Goal: Task Accomplishment & Management: Manage account settings

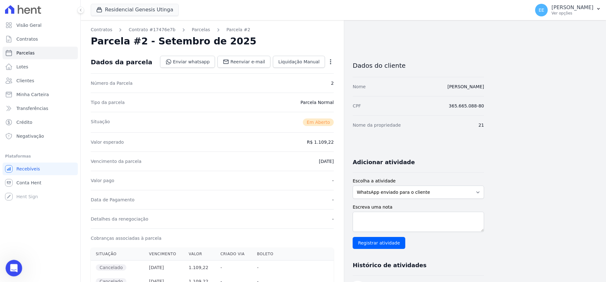
click at [14, 265] on icon "Abertura do Messenger da Intercom" at bounding box center [13, 267] width 10 height 10
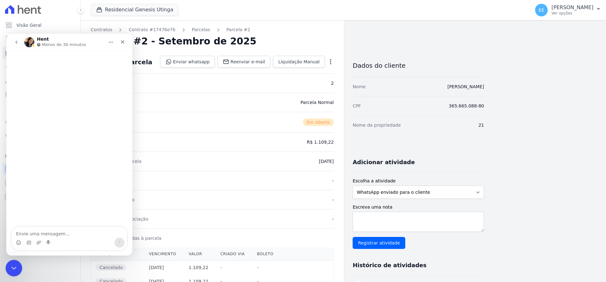
click at [14, 265] on icon "Encerramento do Messenger da Intercom" at bounding box center [13, 267] width 8 height 8
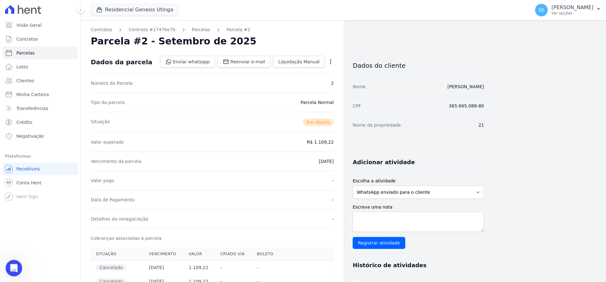
click at [17, 268] on div "Abertura do Messenger da Intercom" at bounding box center [13, 267] width 21 height 21
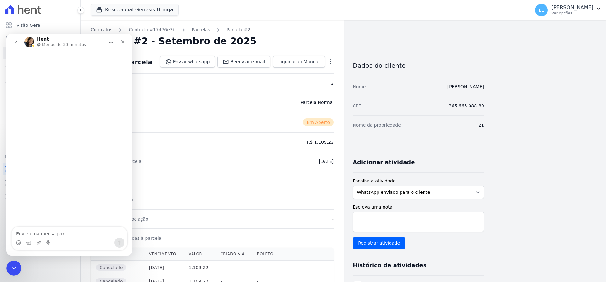
click at [33, 234] on textarea "Envie uma mensagem..." at bounding box center [69, 232] width 115 height 11
type textarea "b"
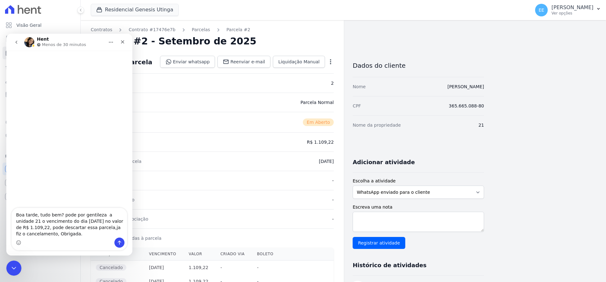
type textarea "Boa tarde, tudo bem? pode por gentileza a unidade 21 o vencimento do dia [DATE]…"
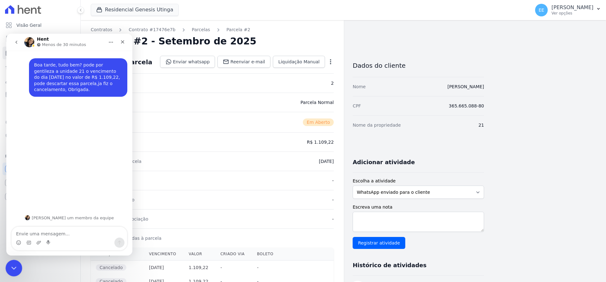
click at [16, 262] on div "Encerramento do Messenger da Intercom" at bounding box center [12, 267] width 15 height 15
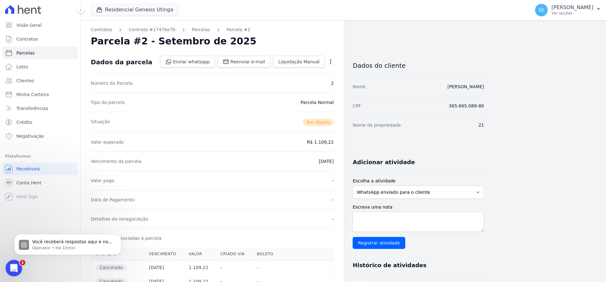
click at [12, 269] on icon "Abertura do Messenger da Intercom" at bounding box center [13, 267] width 10 height 10
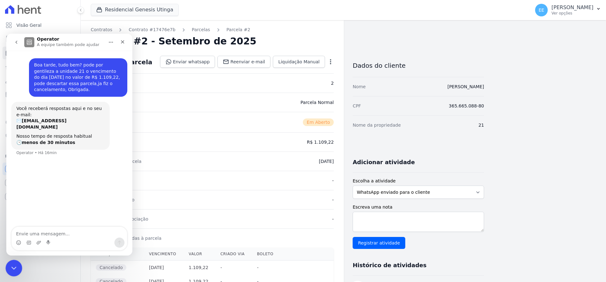
click at [11, 267] on icon "Encerramento do Messenger da Intercom" at bounding box center [13, 267] width 8 height 8
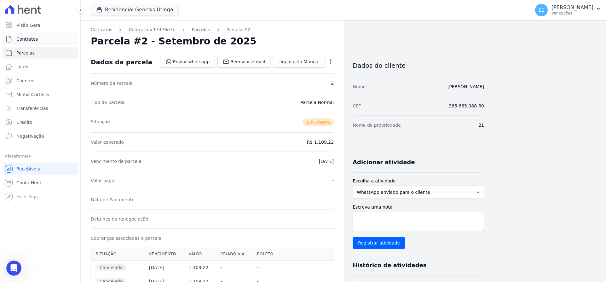
click at [26, 33] on link "Contratos" at bounding box center [40, 39] width 75 height 13
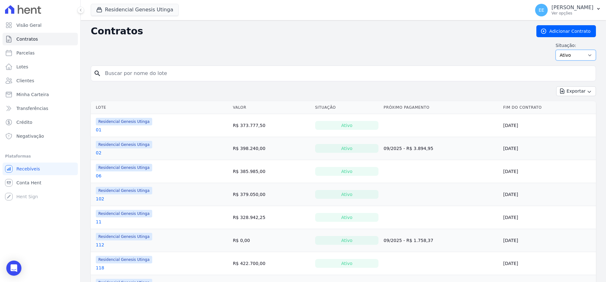
click at [568, 54] on select "Ativo Todos Pausado Distratado Rascunho Expirado Encerrado" at bounding box center [575, 55] width 40 height 11
select select "on_hold"
click at [555, 50] on select "Ativo Todos Pausado Distratado Rascunho Expirado Encerrado" at bounding box center [575, 55] width 40 height 11
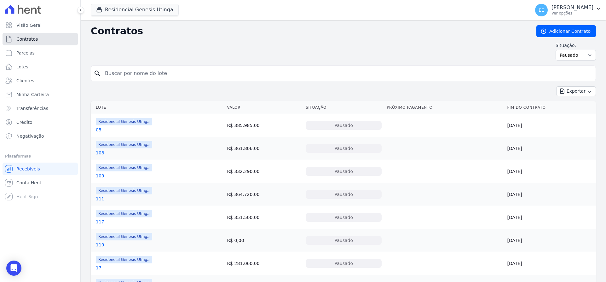
click at [20, 38] on span "Contratos" at bounding box center [26, 39] width 21 height 6
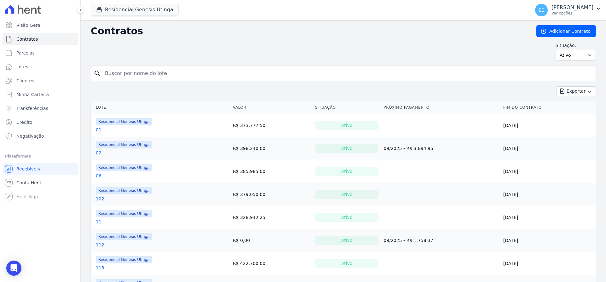
click at [129, 76] on input "search" at bounding box center [347, 73] width 492 height 13
type input "67"
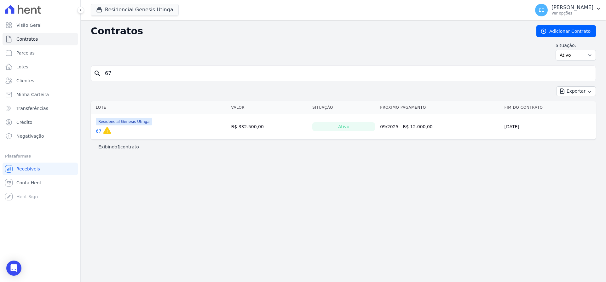
click at [99, 129] on link "67" at bounding box center [99, 131] width 6 height 6
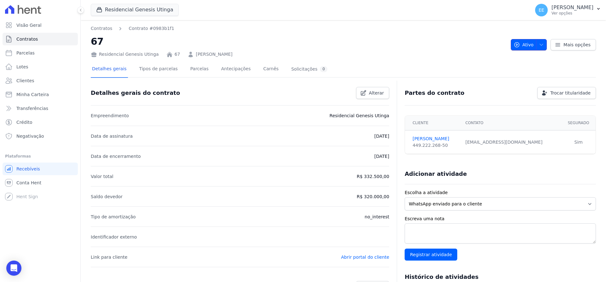
click at [536, 43] on span "button" at bounding box center [540, 45] width 8 height 10
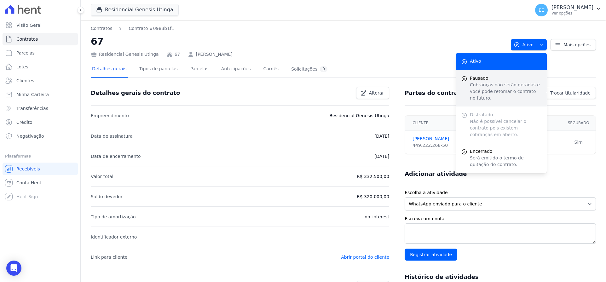
click at [504, 82] on p "Cobranças não serão geradas e você pode retomar o contrato no futuro." at bounding box center [506, 92] width 72 height 20
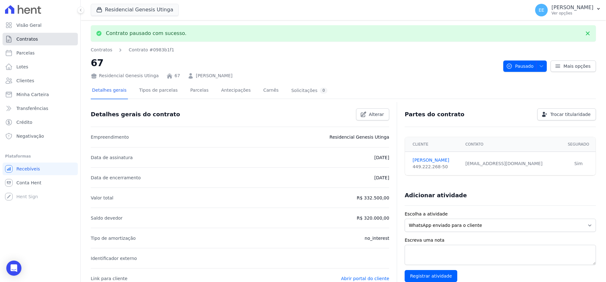
click at [35, 36] on span "Contratos" at bounding box center [26, 39] width 21 height 6
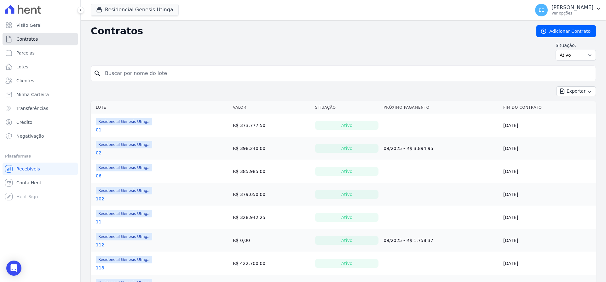
click at [41, 40] on link "Contratos" at bounding box center [40, 39] width 75 height 13
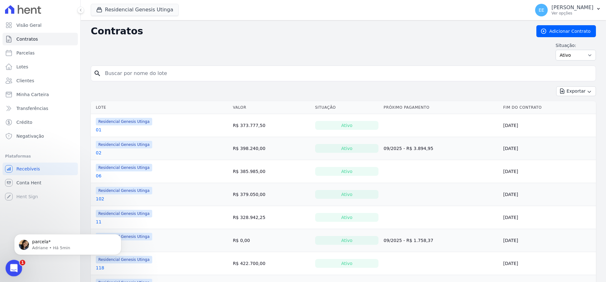
click at [14, 262] on div "Abertura do Messenger da Intercom" at bounding box center [13, 267] width 21 height 21
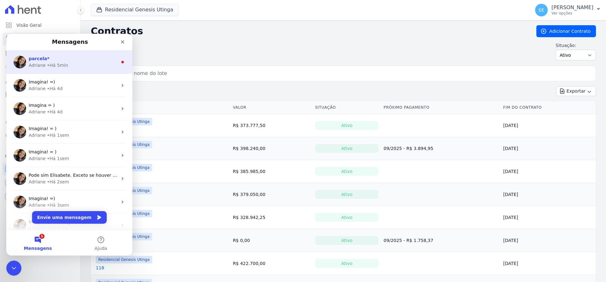
click at [52, 60] on div "parcela*" at bounding box center [73, 58] width 89 height 7
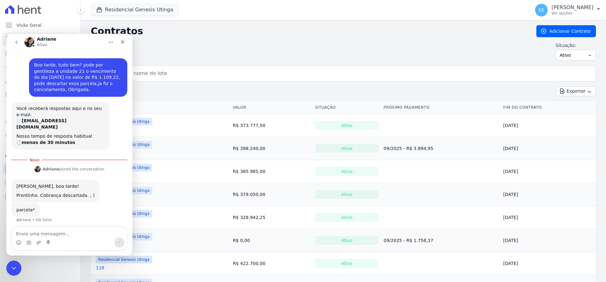
scroll to position [1, 0]
click at [27, 232] on textarea "Envie uma mensagem..." at bounding box center [69, 232] width 115 height 11
type textarea "o"
type textarea "Obrigada."
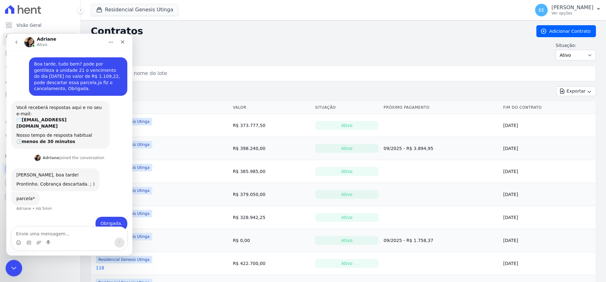
click at [12, 269] on icon "Encerramento do Messenger da Intercom" at bounding box center [13, 267] width 8 height 8
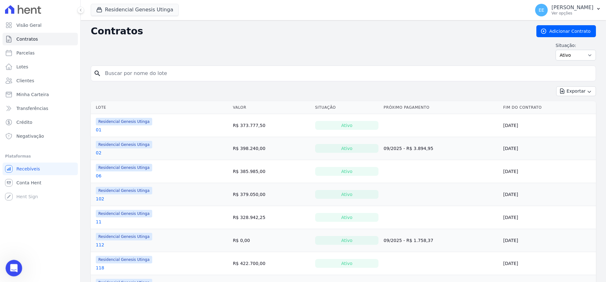
scroll to position [0, 0]
click at [32, 40] on span "Contratos" at bounding box center [26, 39] width 21 height 6
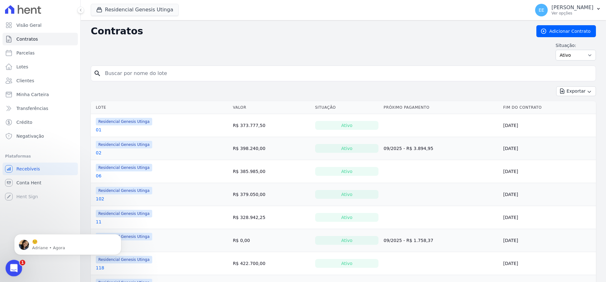
click at [16, 267] on icon "Abertura do Messenger da Intercom" at bounding box center [13, 267] width 10 height 10
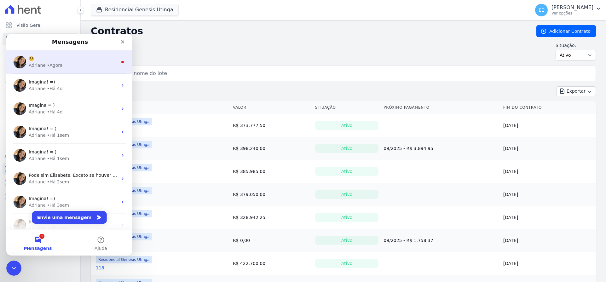
click at [82, 61] on div "☺️" at bounding box center [73, 58] width 89 height 7
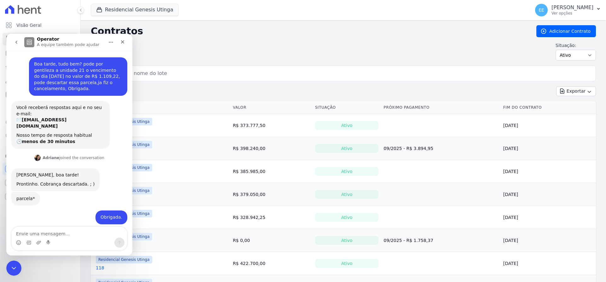
scroll to position [56, 0]
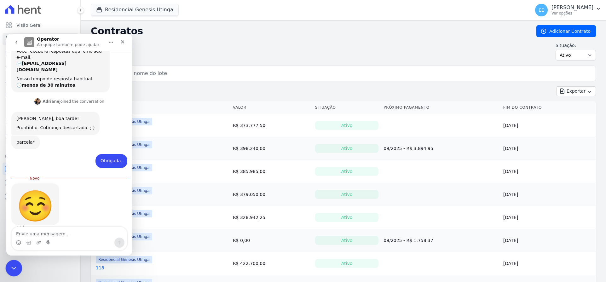
click at [17, 268] on div "Encerramento do Messenger da Intercom" at bounding box center [12, 267] width 15 height 15
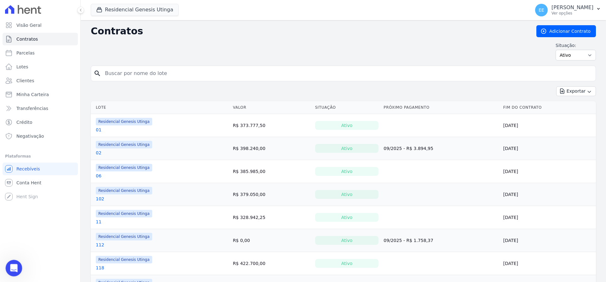
scroll to position [46, 0]
click at [155, 48] on div "Situação: Ativo Todos Pausado Distratado Rascunho Expirado Encerrado" at bounding box center [343, 51] width 505 height 18
click at [10, 266] on icon "Abertura do Messenger da Intercom" at bounding box center [13, 267] width 10 height 10
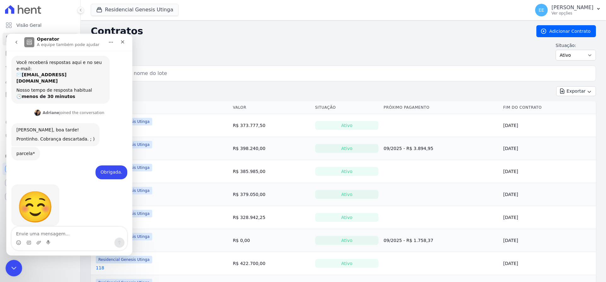
click at [15, 266] on icon "Encerramento do Messenger da Intercom" at bounding box center [13, 267] width 8 height 8
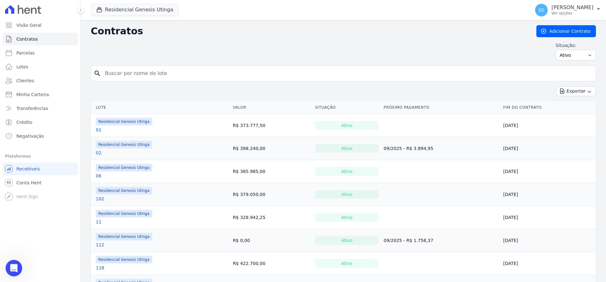
click at [12, 267] on icon "Abertura do Messenger da Intercom" at bounding box center [13, 267] width 10 height 10
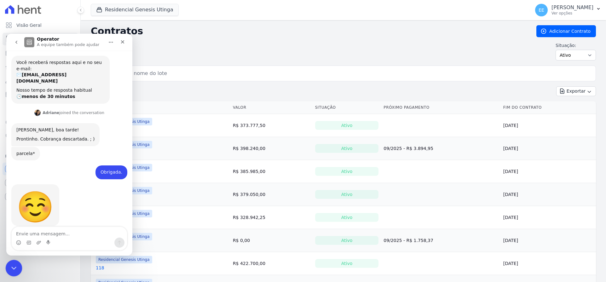
click at [14, 267] on icon "Encerramento do Messenger da Intercom" at bounding box center [13, 267] width 4 height 3
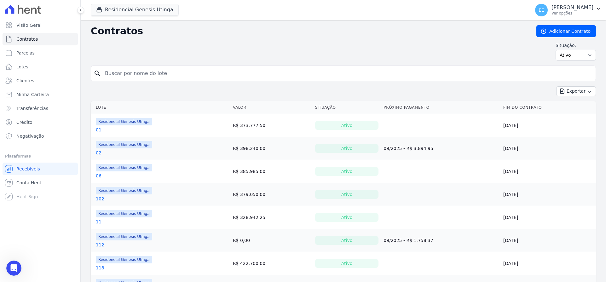
drag, startPoint x: 298, startPoint y: 36, endPoint x: 293, endPoint y: 34, distance: 5.2
click at [297, 35] on h2 "Contratos" at bounding box center [308, 31] width 435 height 11
click at [12, 266] on icon "Abertura do Messenger da Intercom" at bounding box center [13, 267] width 10 height 10
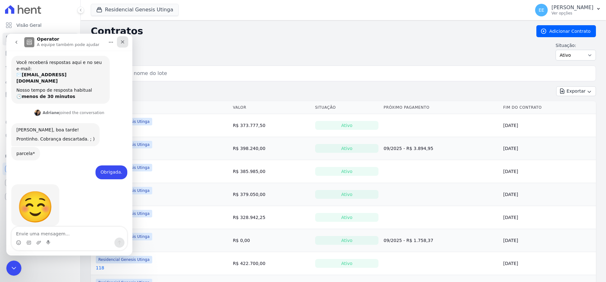
click at [123, 42] on icon "Fechar" at bounding box center [122, 41] width 3 height 3
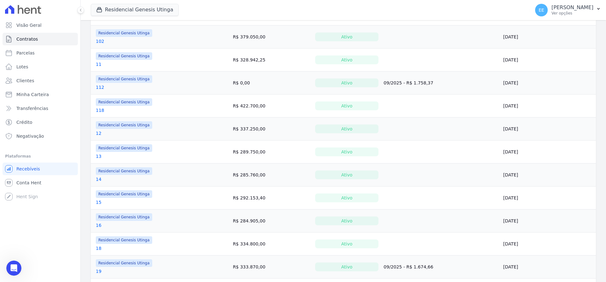
scroll to position [0, 0]
